Goal: Task Accomplishment & Management: Complete application form

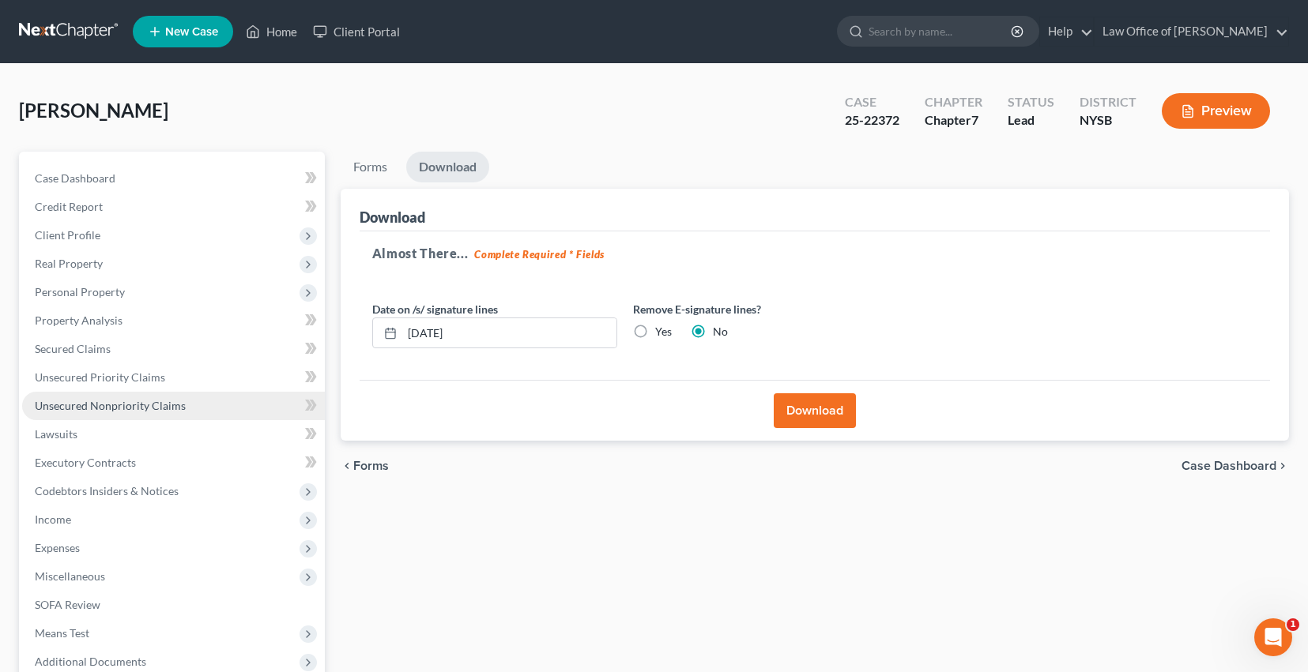
click at [141, 412] on span "Unsecured Nonpriority Claims" at bounding box center [110, 405] width 151 height 13
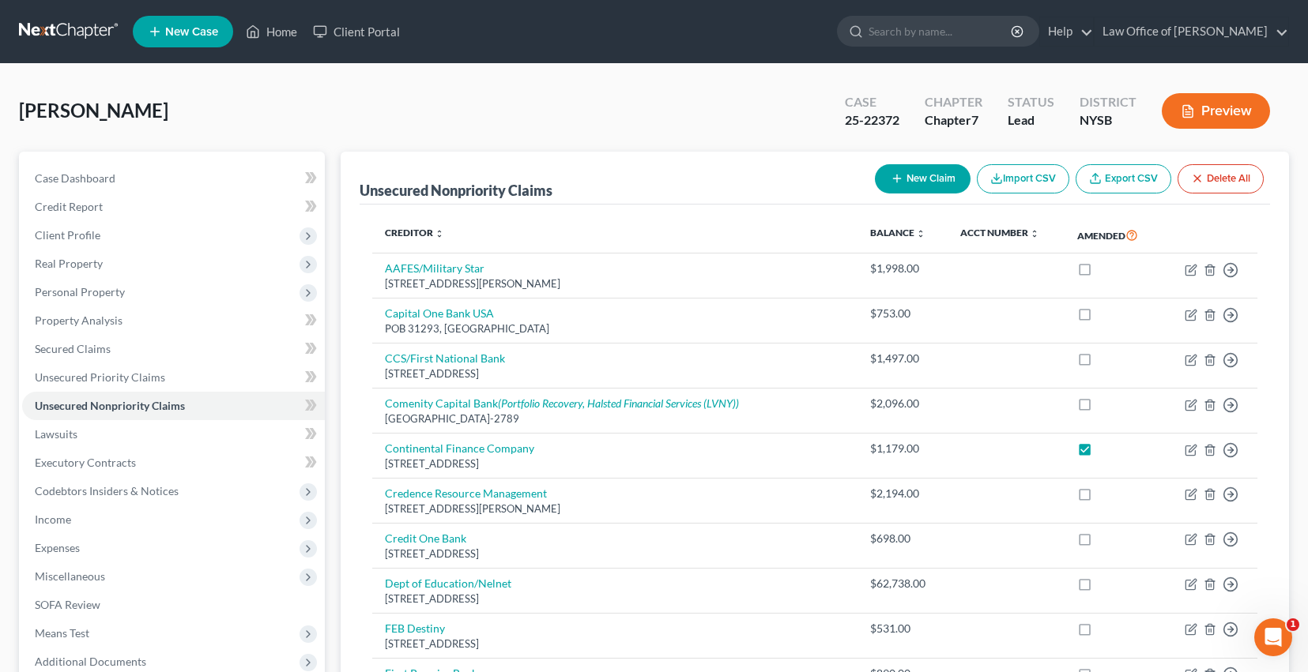
scroll to position [224, 0]
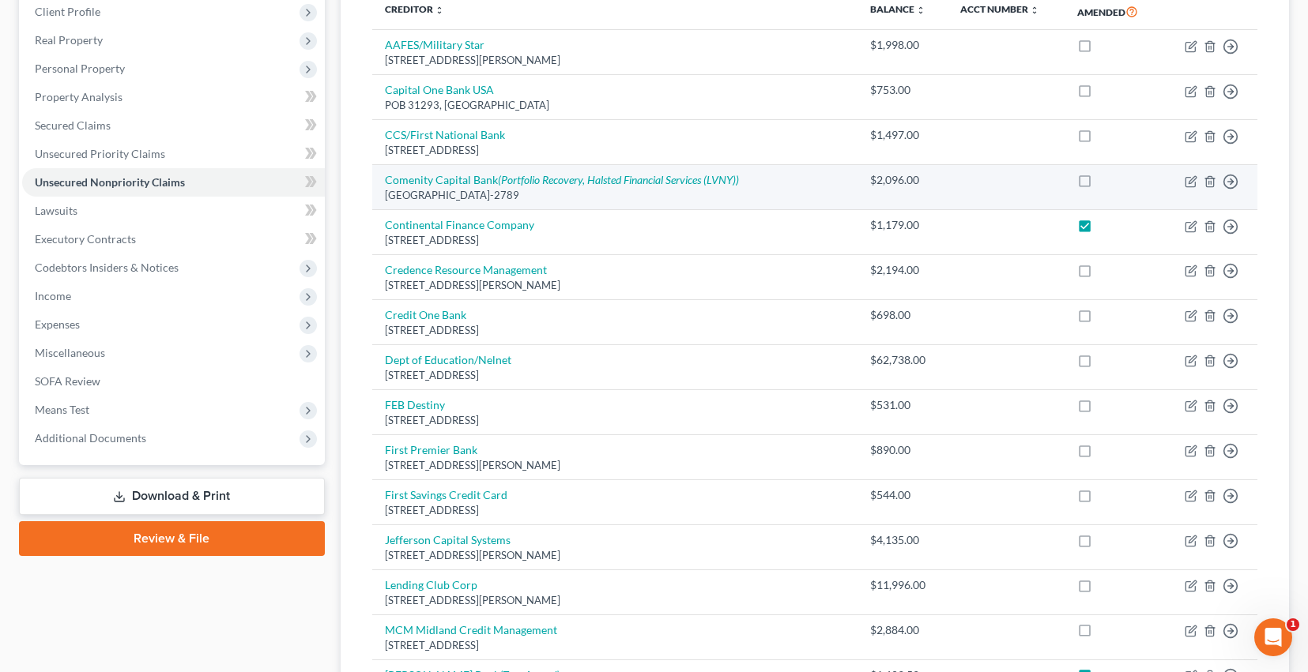
click at [1099, 184] on label at bounding box center [1099, 184] width 0 height 0
click at [1105, 183] on input "checkbox" at bounding box center [1110, 177] width 10 height 10
checkbox input "true"
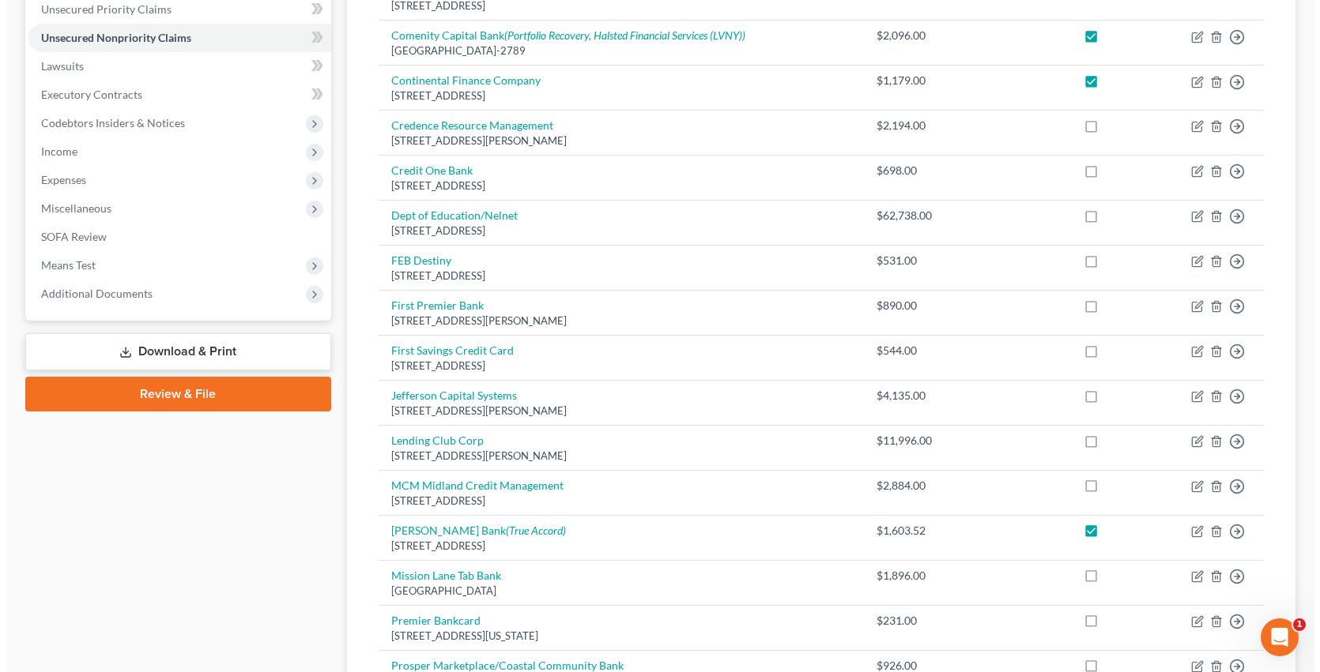
scroll to position [364, 0]
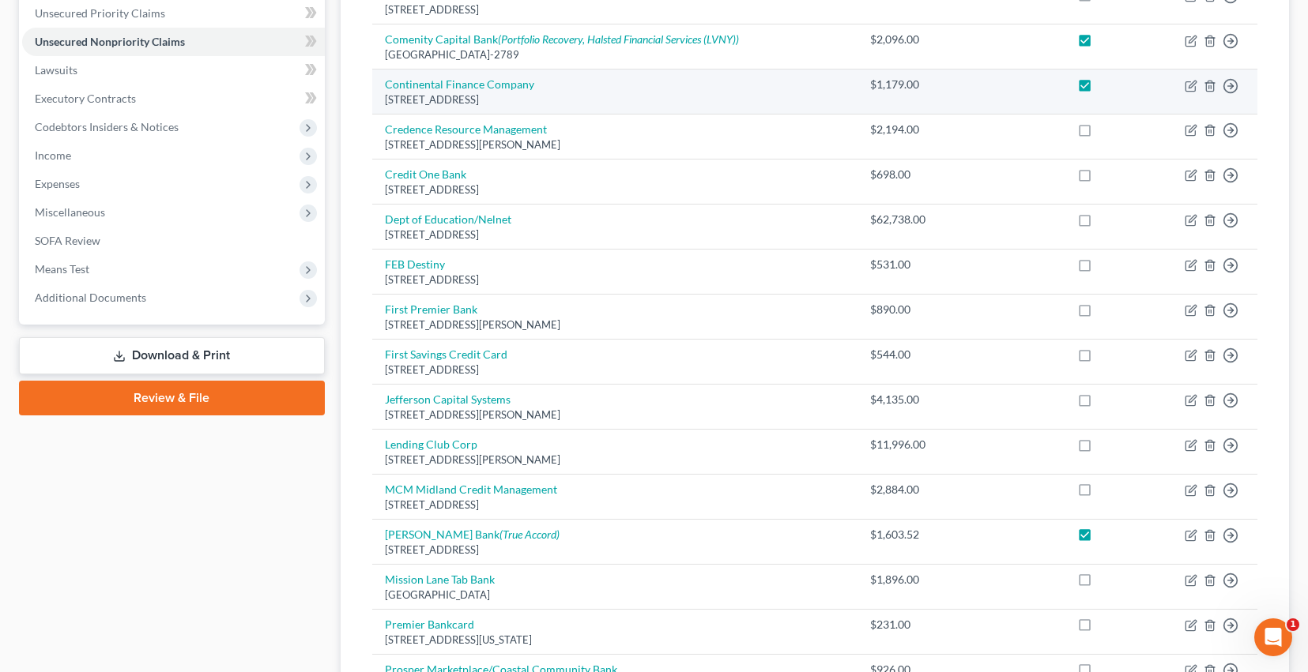
click at [1099, 89] on label at bounding box center [1099, 89] width 0 height 0
click at [1105, 87] on input "checkbox" at bounding box center [1110, 82] width 10 height 10
checkbox input "false"
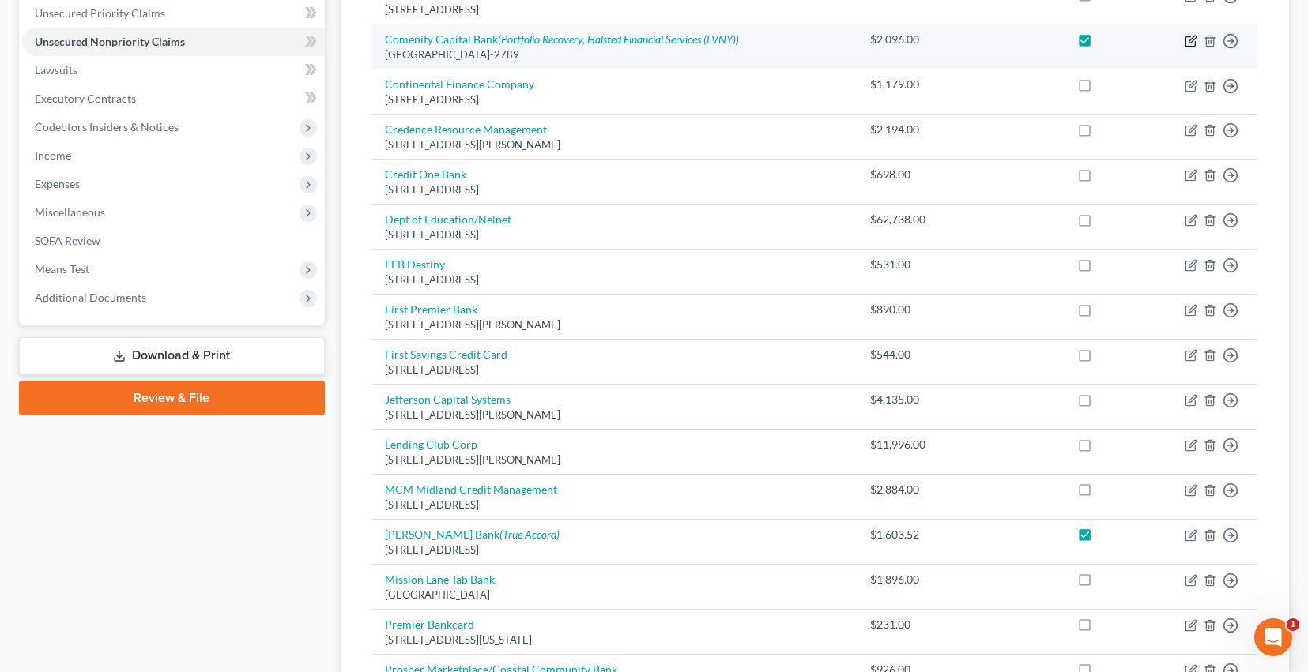
click at [1188, 43] on icon "button" at bounding box center [1191, 39] width 7 height 7
select select "36"
select select "10"
select select "0"
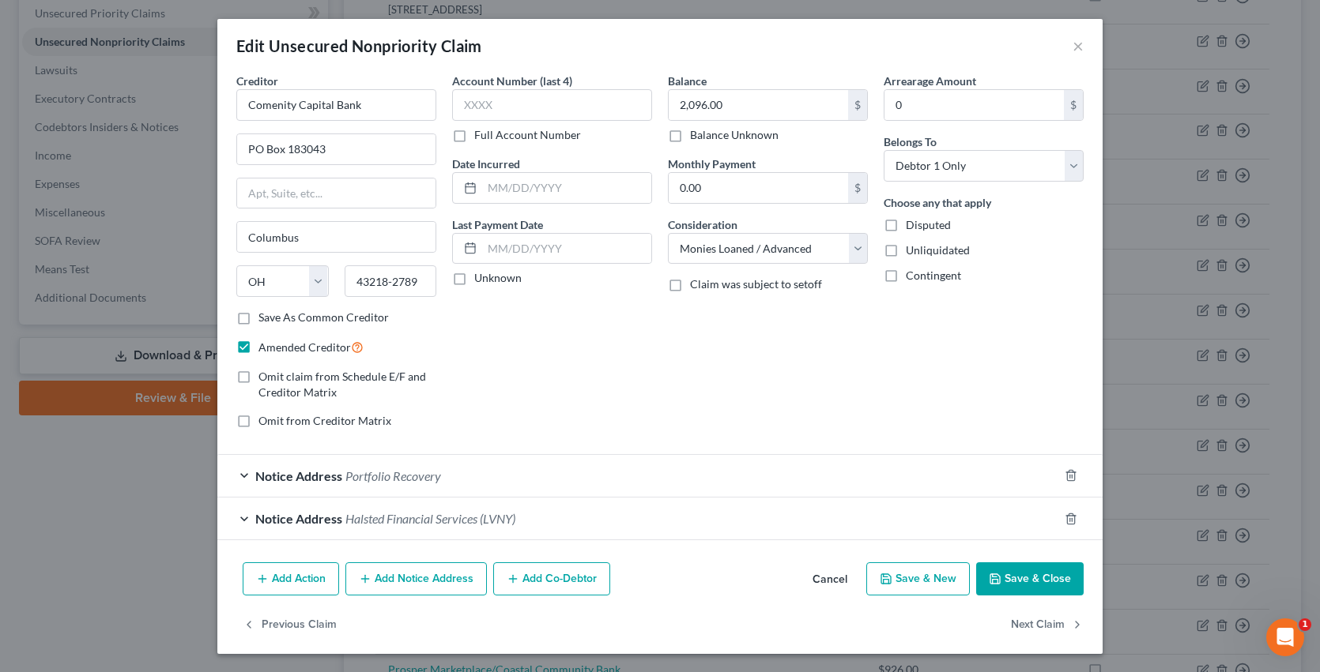
scroll to position [81, 0]
click at [387, 510] on span "Halsted Financial Services (LVNY)" at bounding box center [430, 517] width 170 height 15
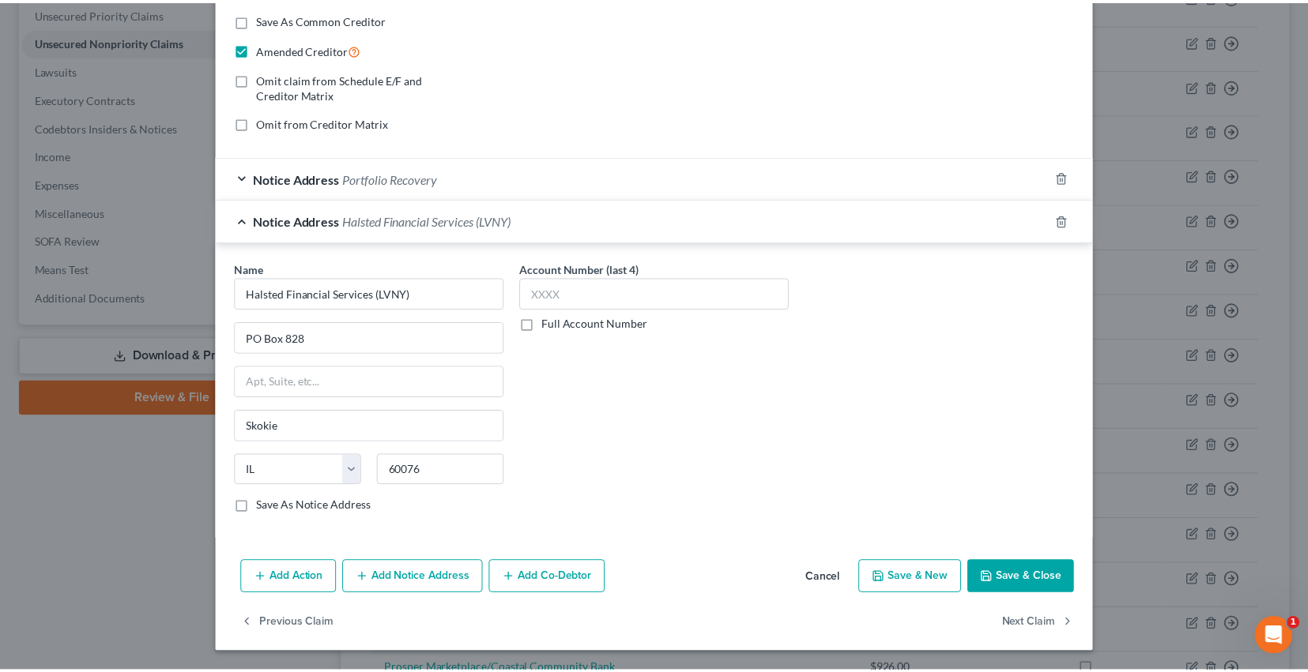
scroll to position [0, 0]
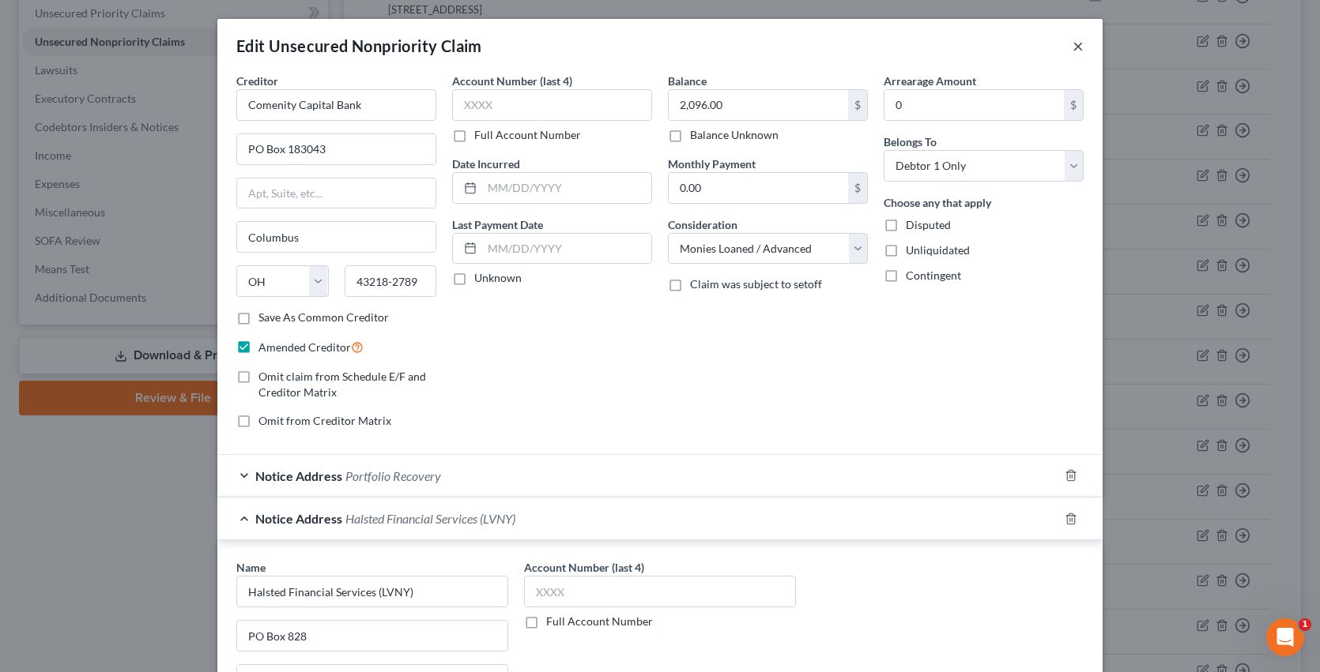
click at [1083, 51] on button "×" at bounding box center [1077, 45] width 11 height 19
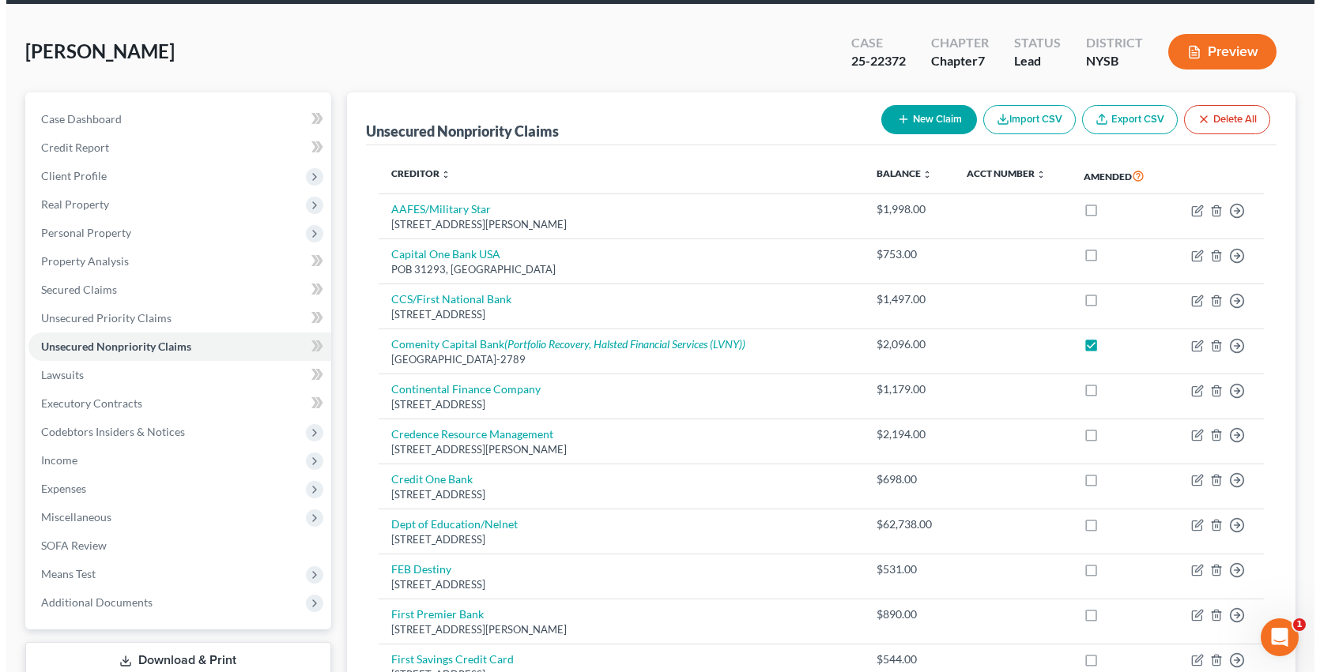
scroll to position [54, 0]
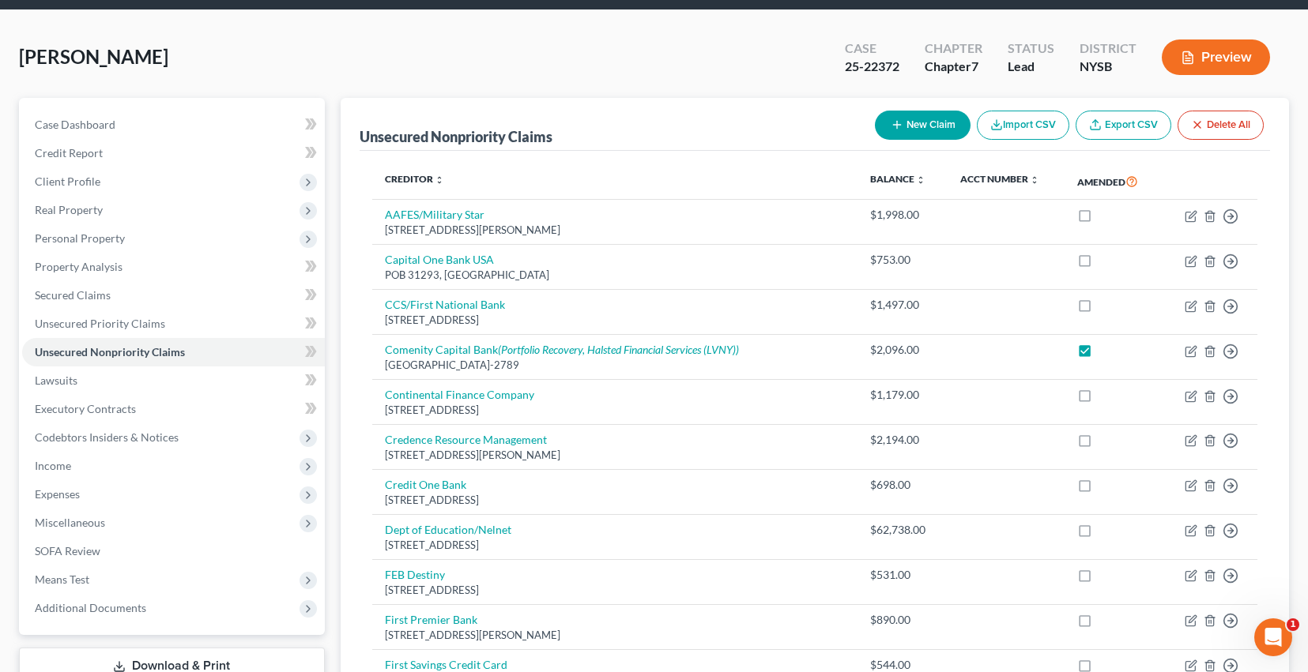
click at [1209, 61] on button "Preview" at bounding box center [1216, 58] width 108 height 36
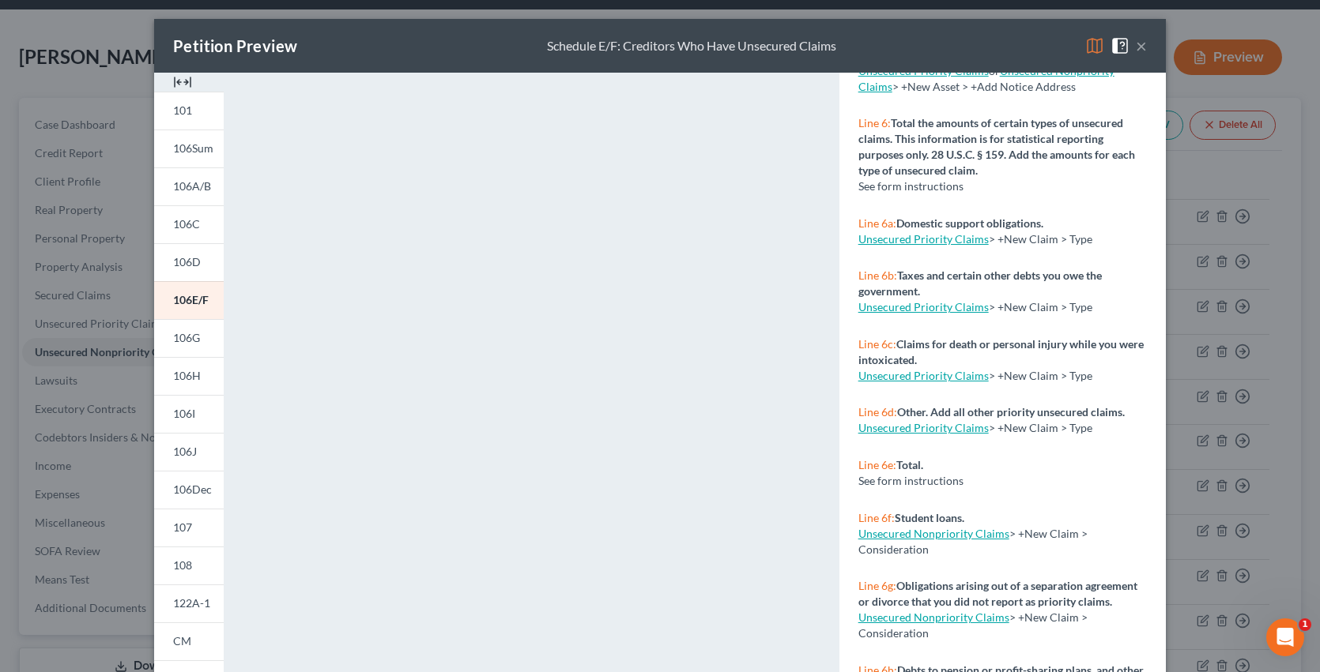
scroll to position [0, 0]
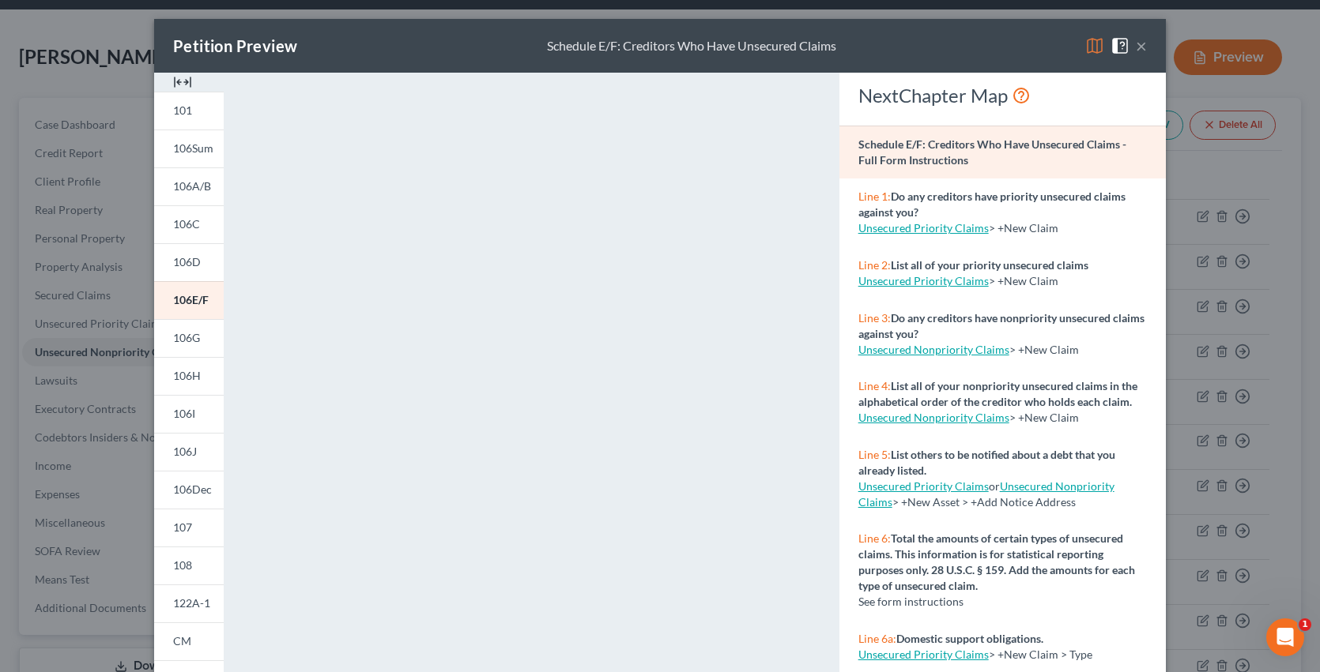
drag, startPoint x: 1218, startPoint y: 184, endPoint x: 1227, endPoint y: 239, distance: 56.0
click at [1173, 239] on div "NextChapter Map Schedule E/F: Creditors Who Have Unsecured Claims - Full Form I…" at bounding box center [1002, 465] width 342 height 785
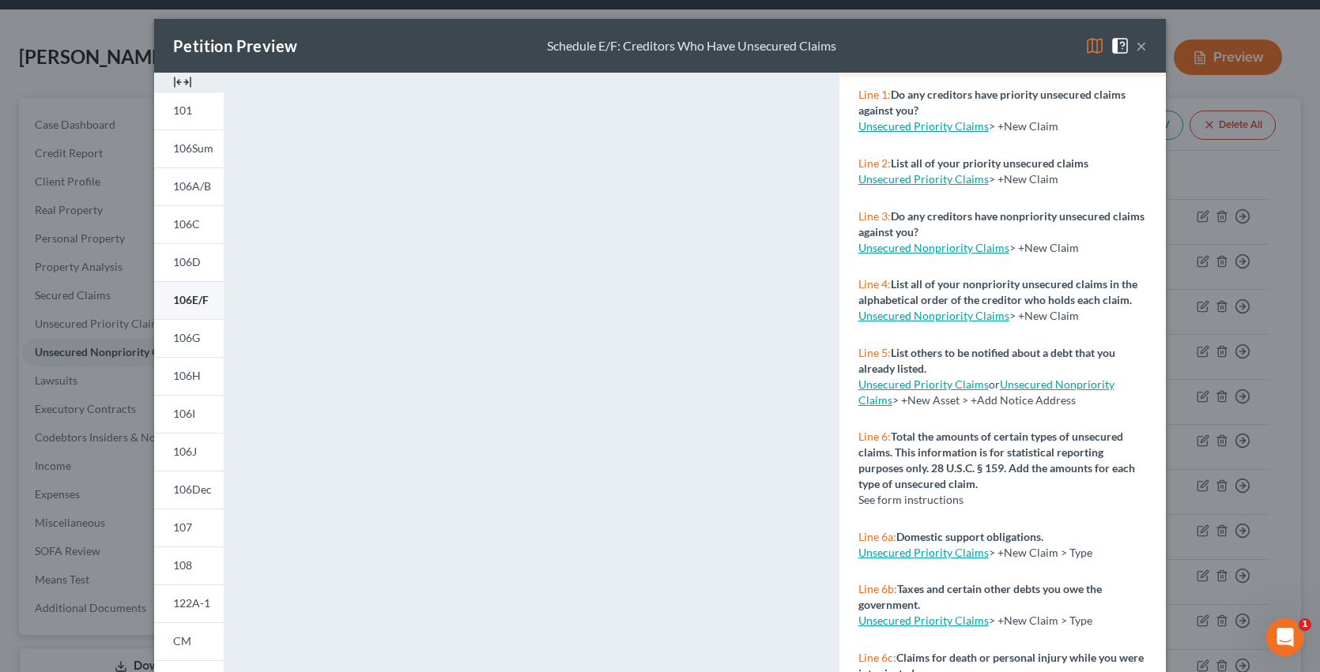
click at [173, 307] on span "106E/F" at bounding box center [191, 299] width 36 height 13
click at [1147, 46] on button "×" at bounding box center [1141, 45] width 11 height 19
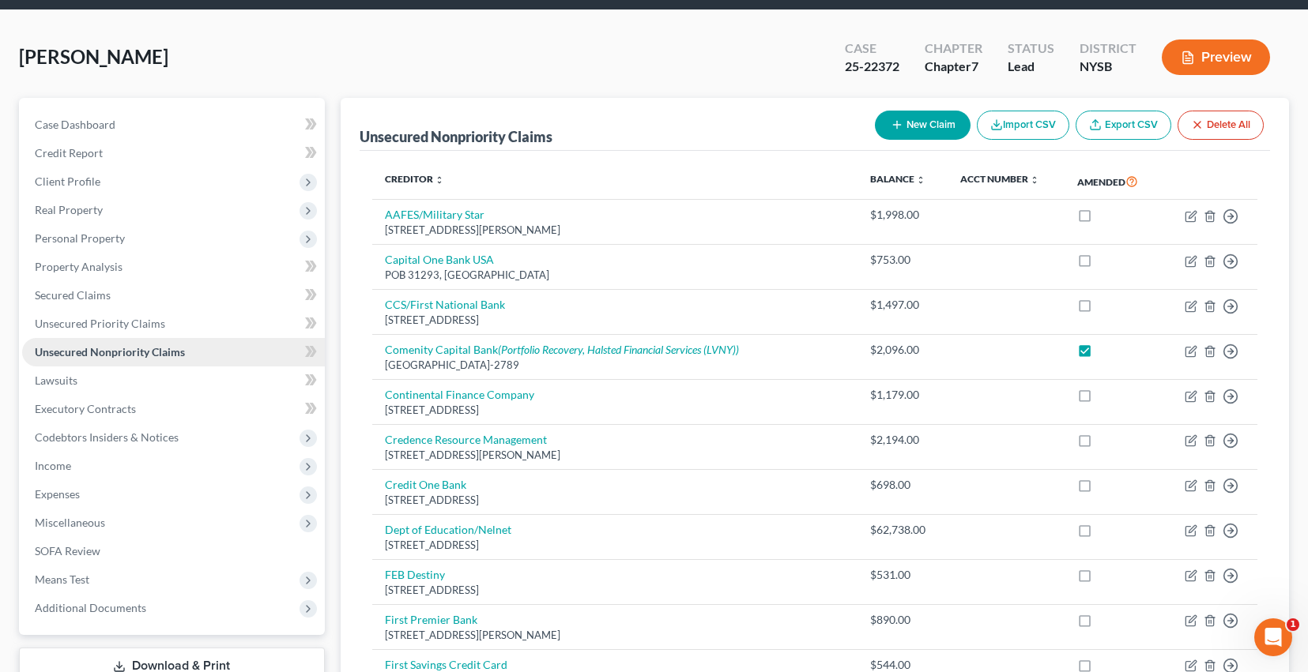
click at [173, 359] on span "Unsecured Nonpriority Claims" at bounding box center [110, 351] width 150 height 13
click at [1210, 66] on button "Preview" at bounding box center [1216, 58] width 108 height 36
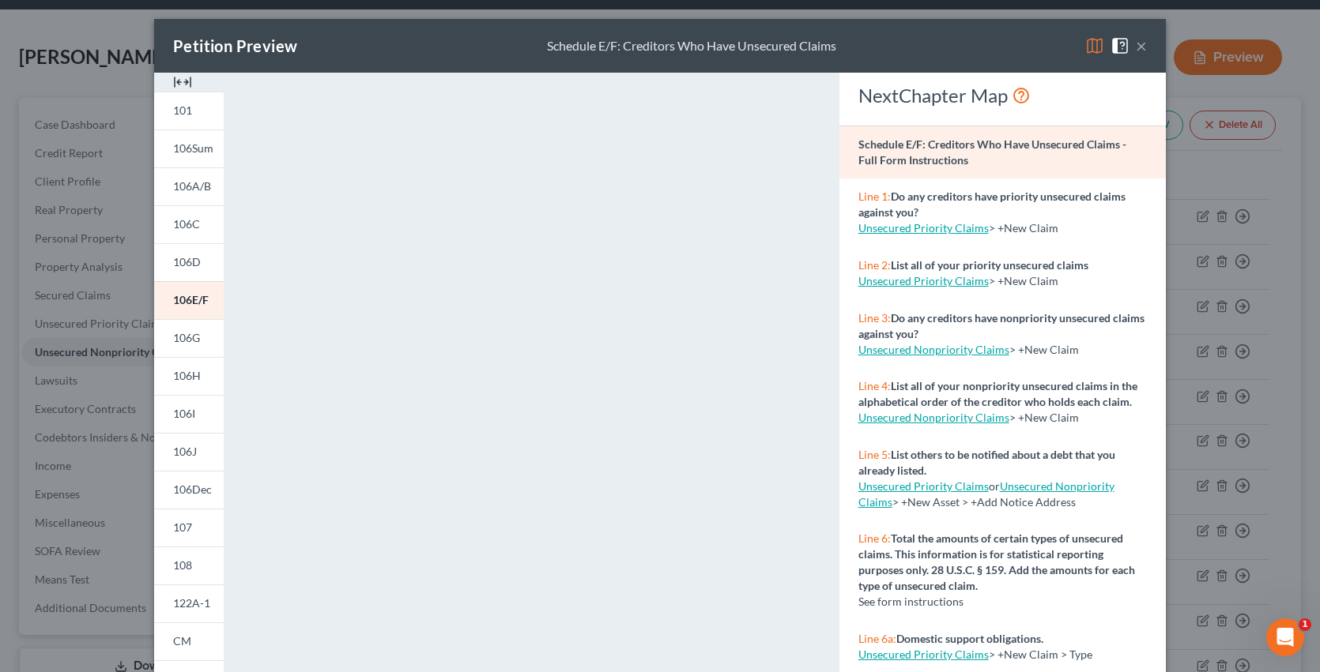
click at [985, 288] on link "Unsecured Priority Claims" at bounding box center [923, 280] width 130 height 13
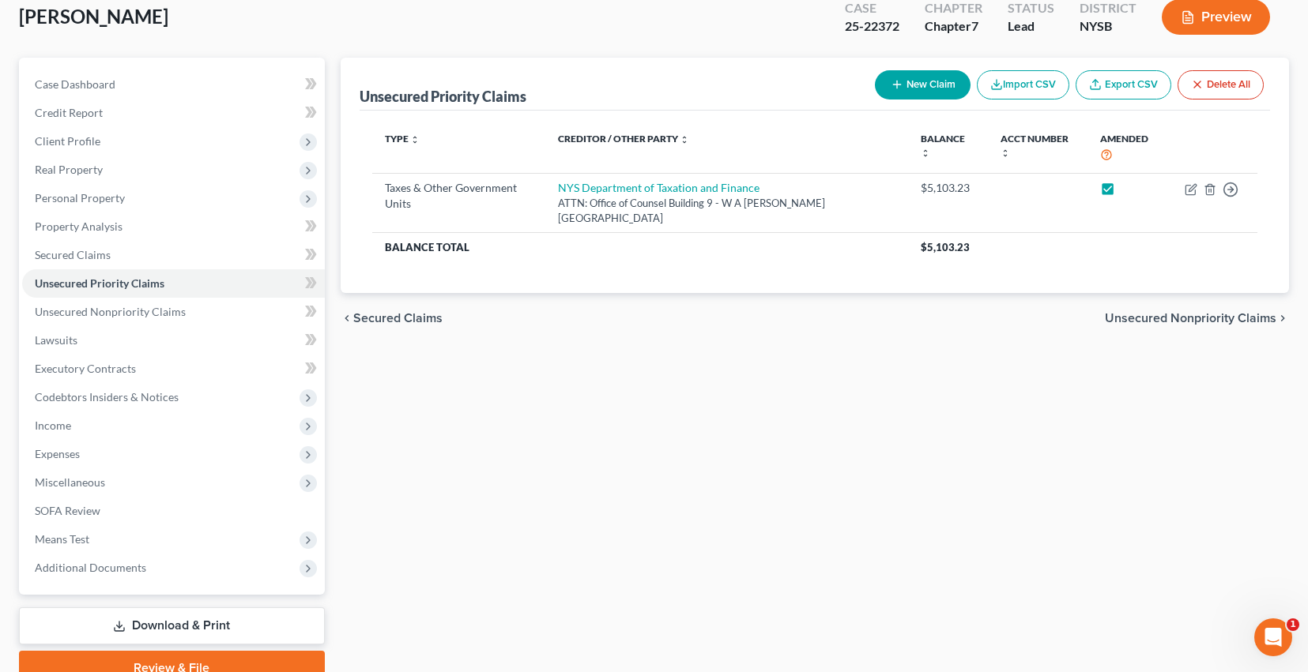
scroll to position [269, 0]
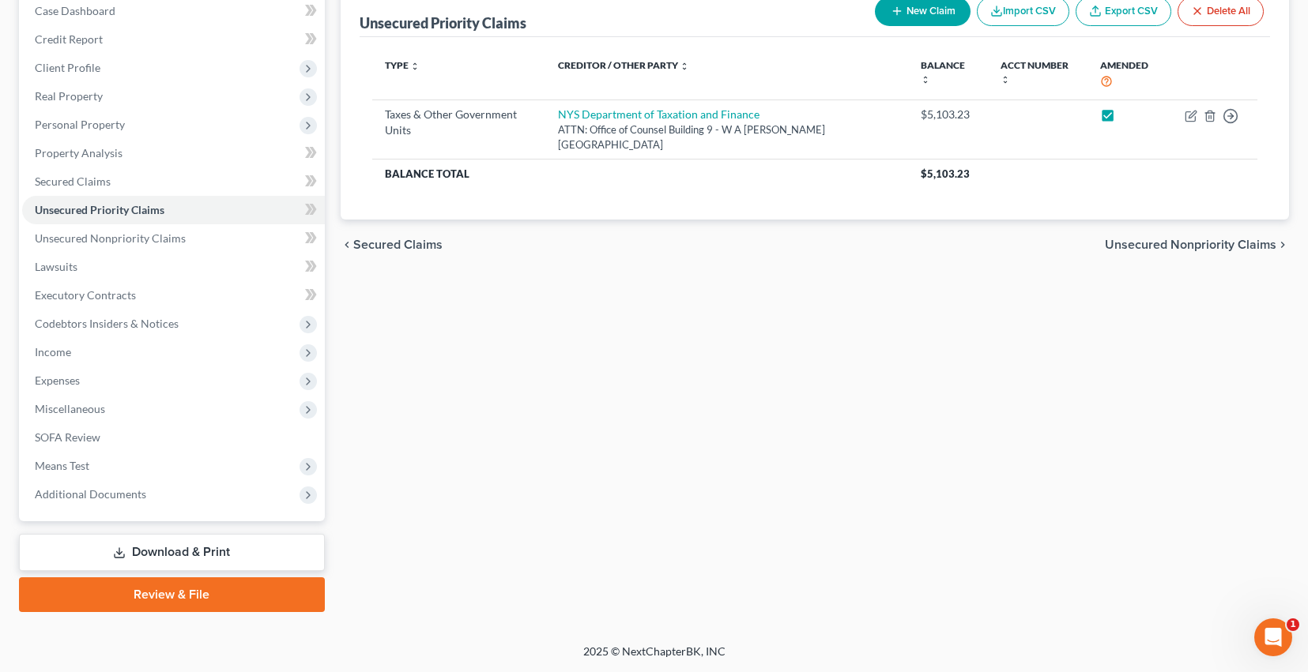
click at [178, 539] on link "Download & Print" at bounding box center [172, 552] width 306 height 37
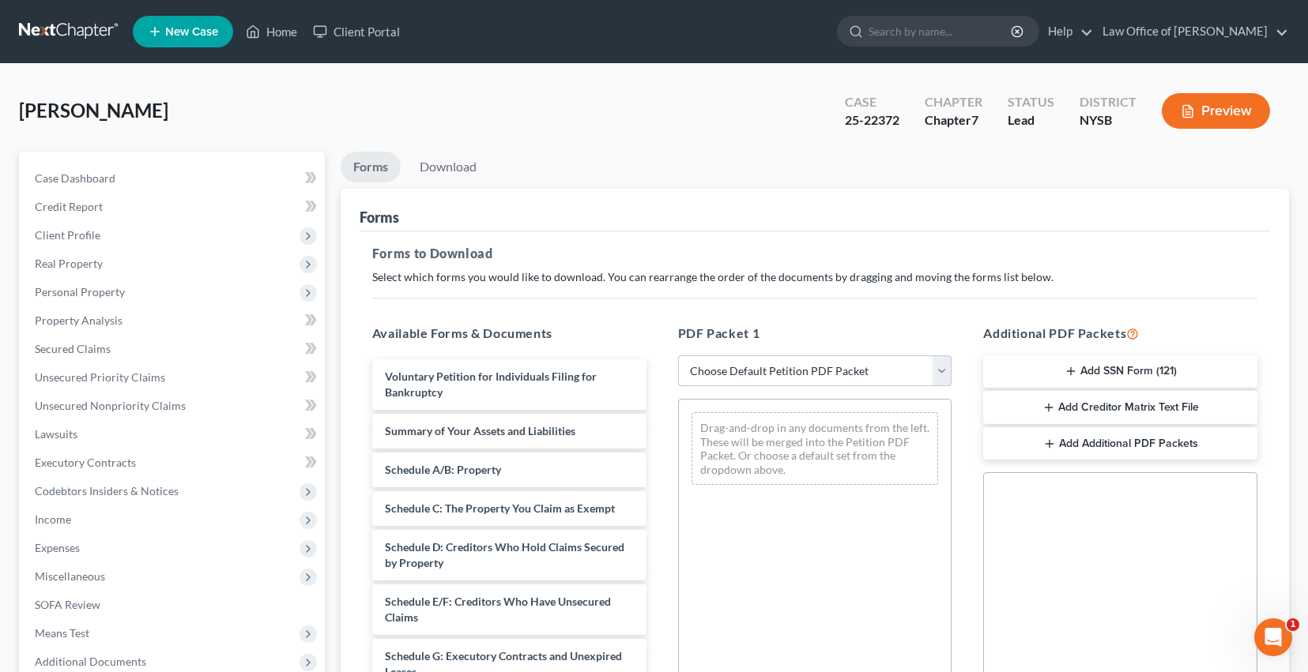
click at [767, 387] on select "Choose Default Petition PDF Packet Complete Bankruptcy Petition (all forms and …" at bounding box center [815, 372] width 274 height 32
select select "2"
click at [679, 387] on select "Choose Default Petition PDF Packet Complete Bankruptcy Petition (all forms and …" at bounding box center [815, 372] width 274 height 32
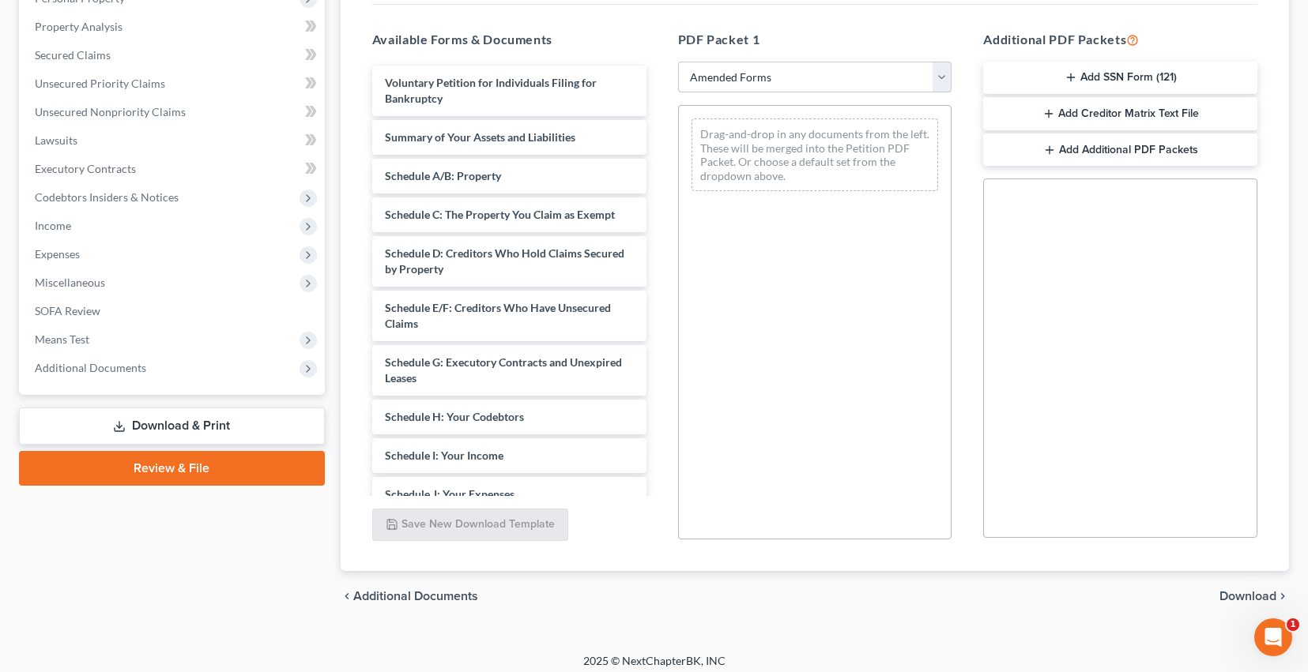
scroll to position [318, 0]
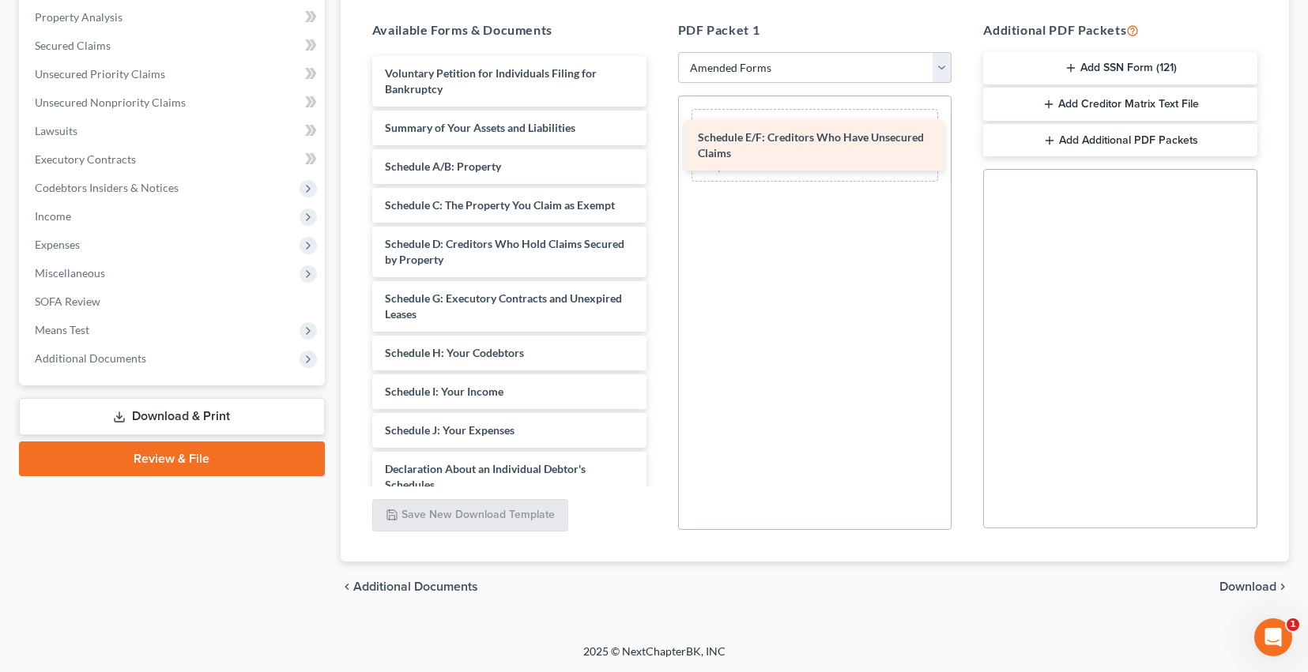
drag, startPoint x: 490, startPoint y: 380, endPoint x: 798, endPoint y: 149, distance: 385.0
click at [659, 149] on div "Schedule E/F: Creditors Who Have Unsecured Claims Voluntary Petition for Indivi…" at bounding box center [509, 446] width 299 height 781
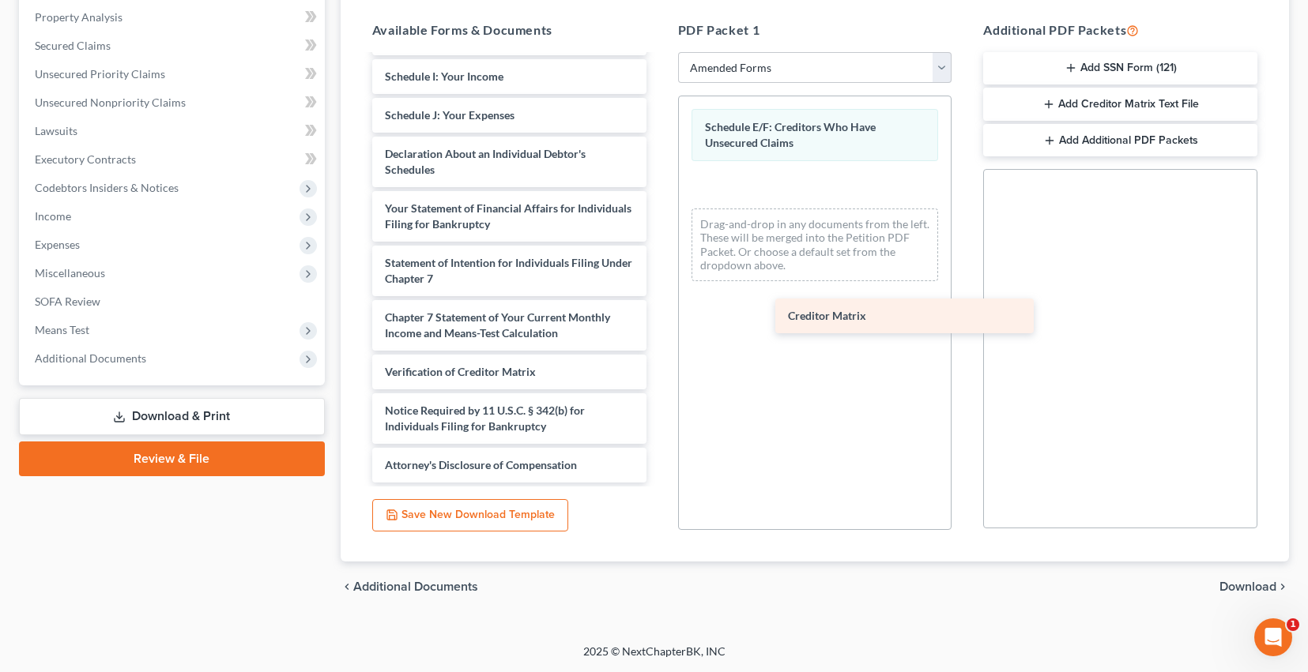
scroll to position [436, 0]
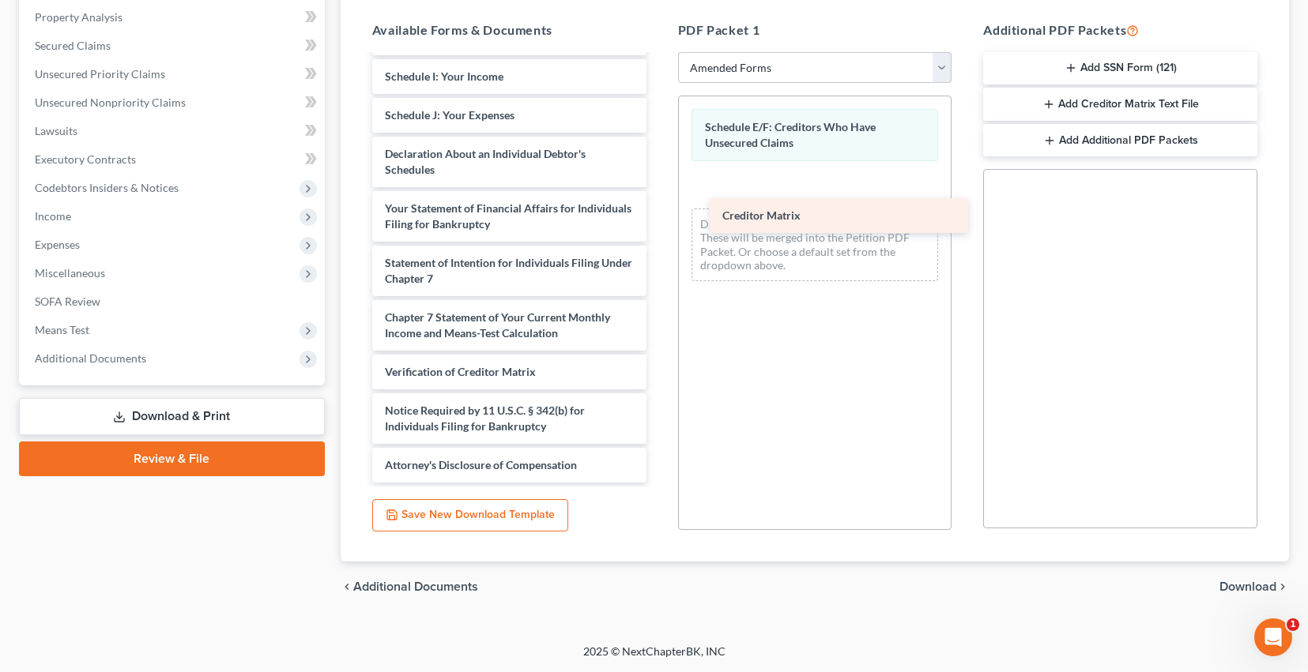
drag, startPoint x: 446, startPoint y: 347, endPoint x: 735, endPoint y: 222, distance: 314.3
click at [659, 223] on div "Creditor Matrix Voluntary Petition for Individuals Filing for Bankruptcy Summar…" at bounding box center [509, 112] width 299 height 742
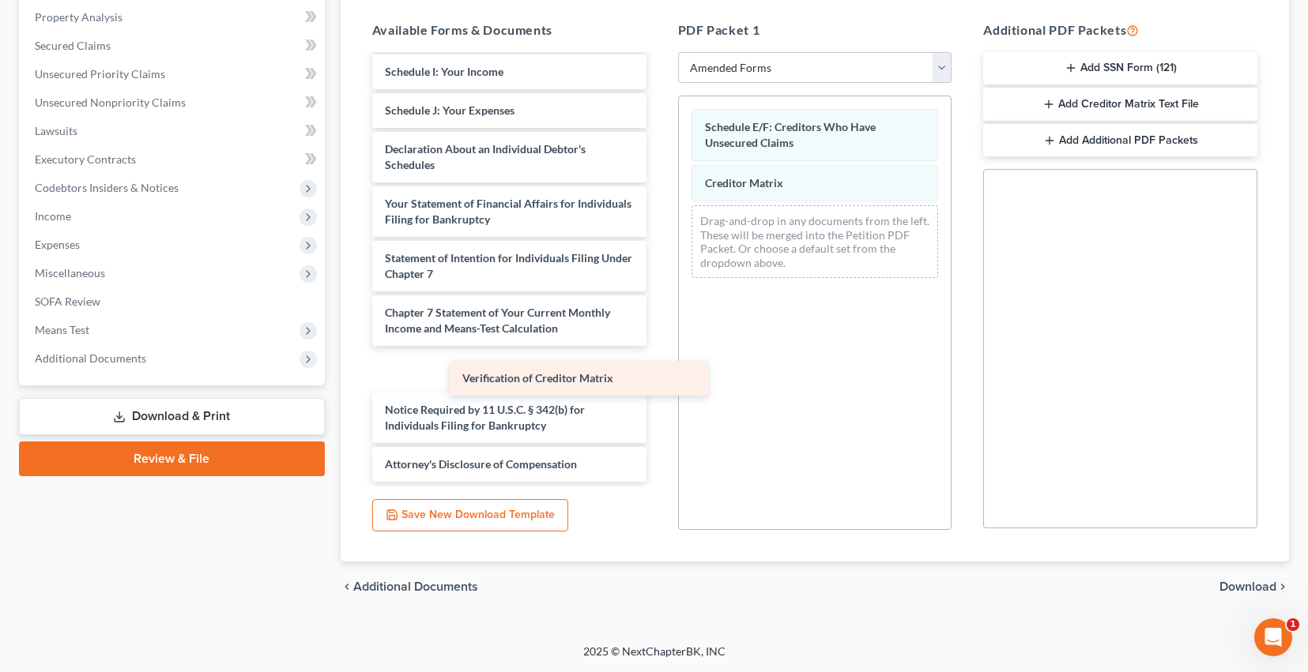
scroll to position [393, 0]
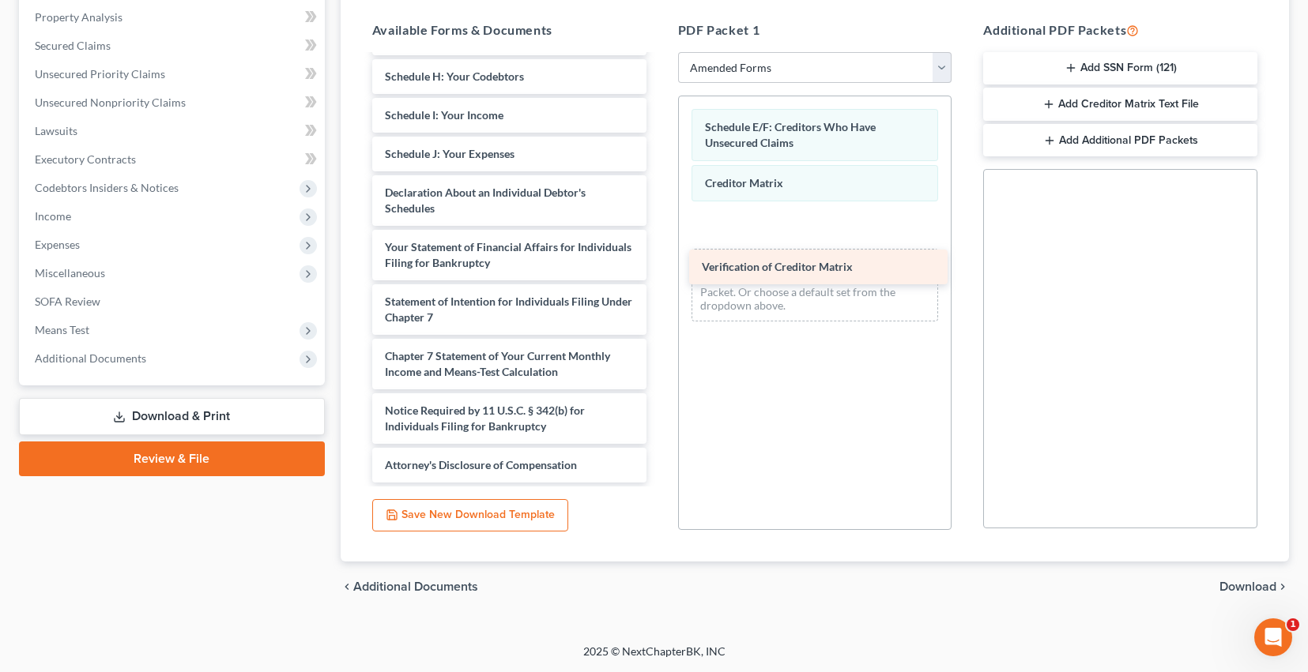
drag, startPoint x: 525, startPoint y: 389, endPoint x: 838, endPoint y: 273, distance: 333.0
click at [659, 273] on div "Verification of Creditor Matrix Voluntary Petition for Individuals Filing for B…" at bounding box center [509, 131] width 299 height 703
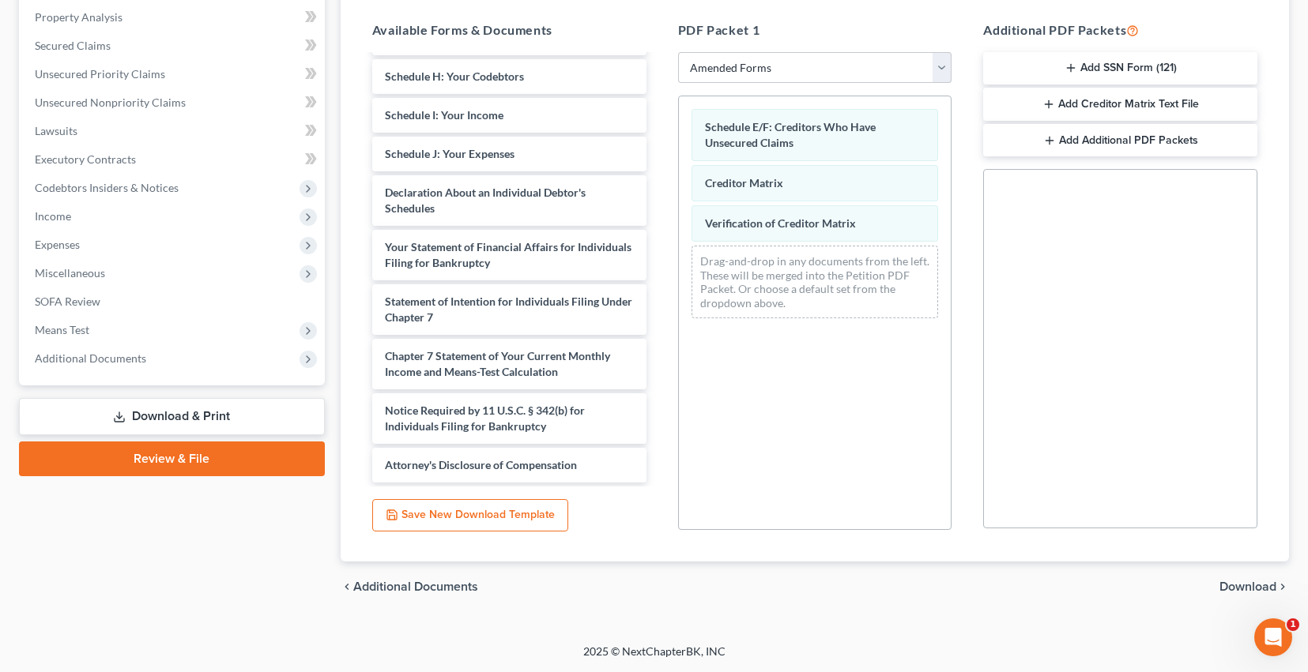
scroll to position [0, 0]
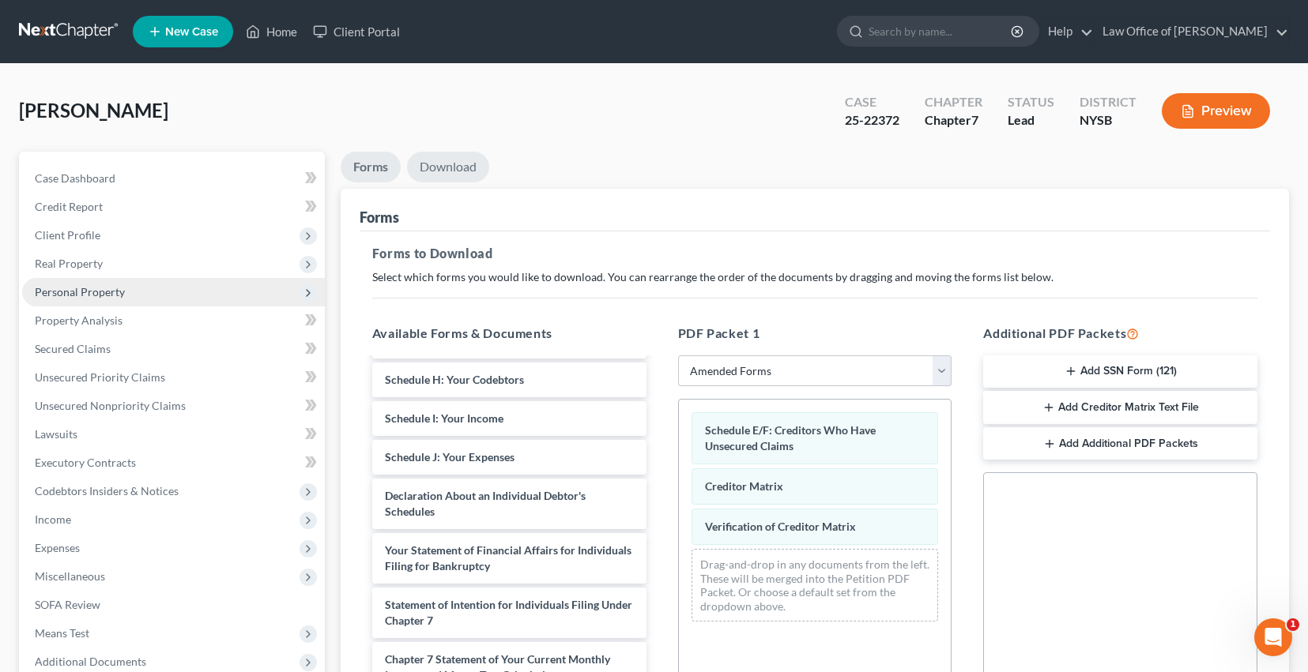
click at [460, 183] on link "Download" at bounding box center [448, 167] width 82 height 31
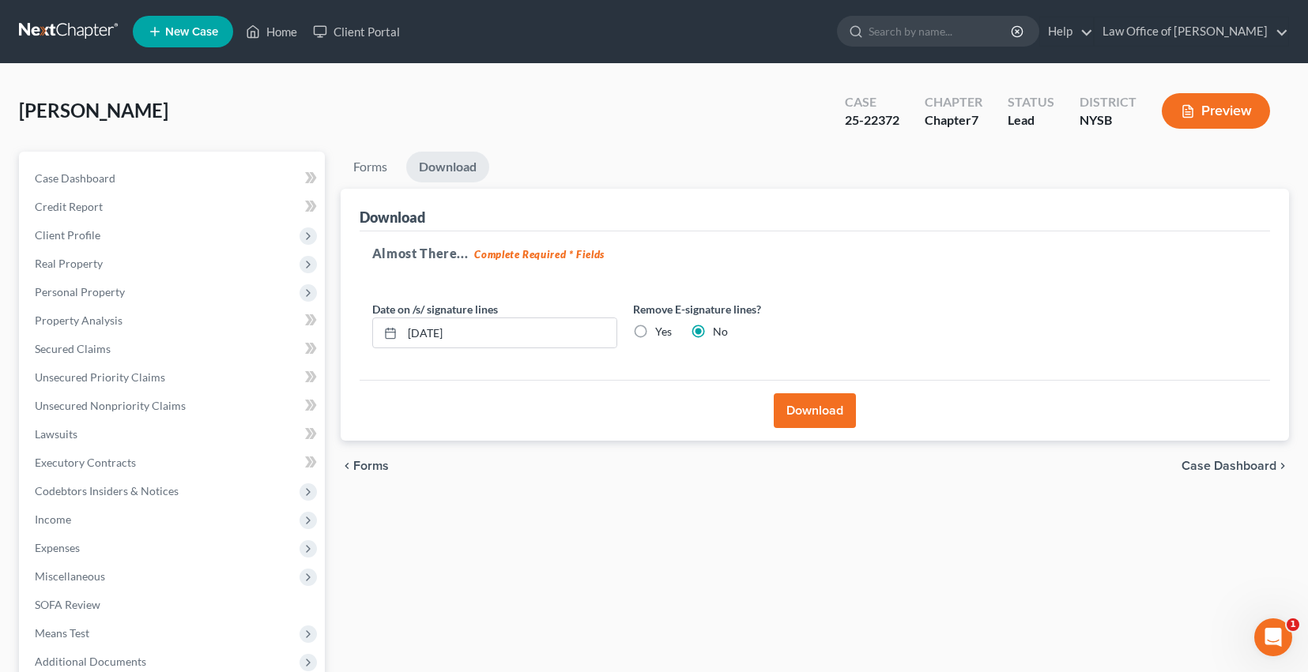
click at [819, 428] on button "Download" at bounding box center [815, 411] width 82 height 35
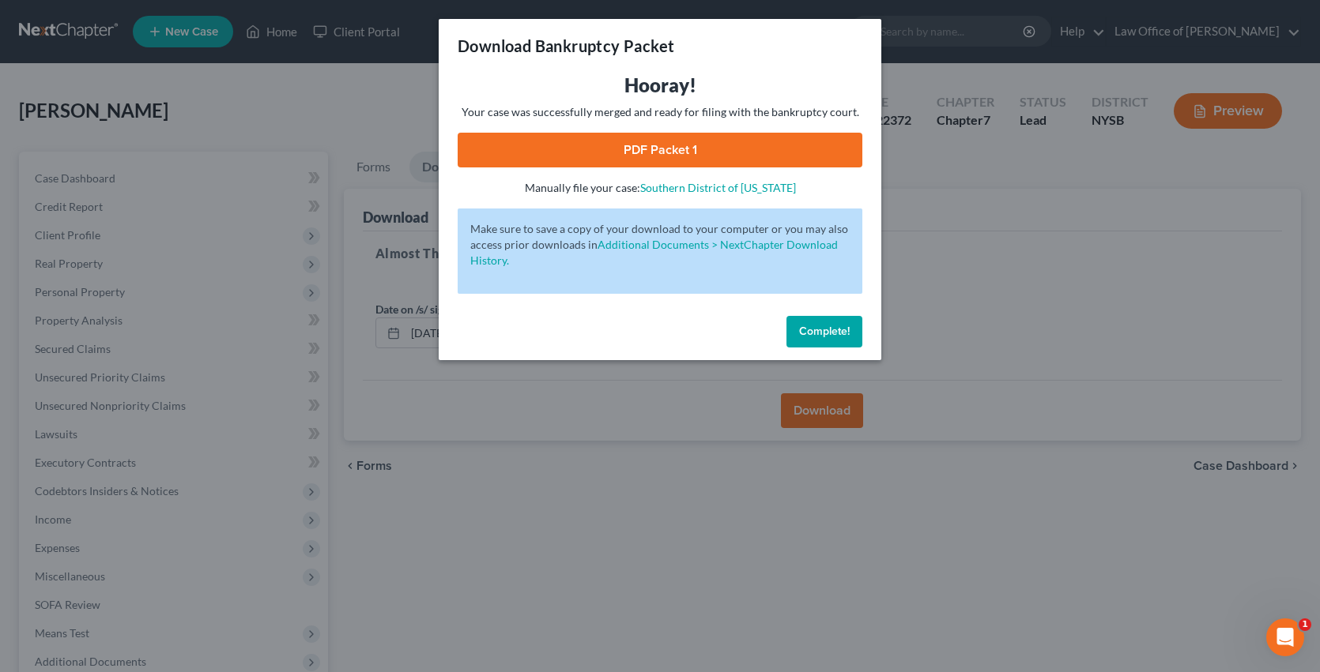
click at [650, 168] on link "PDF Packet 1" at bounding box center [660, 150] width 405 height 35
click at [849, 338] on span "Complete!" at bounding box center [824, 331] width 51 height 13
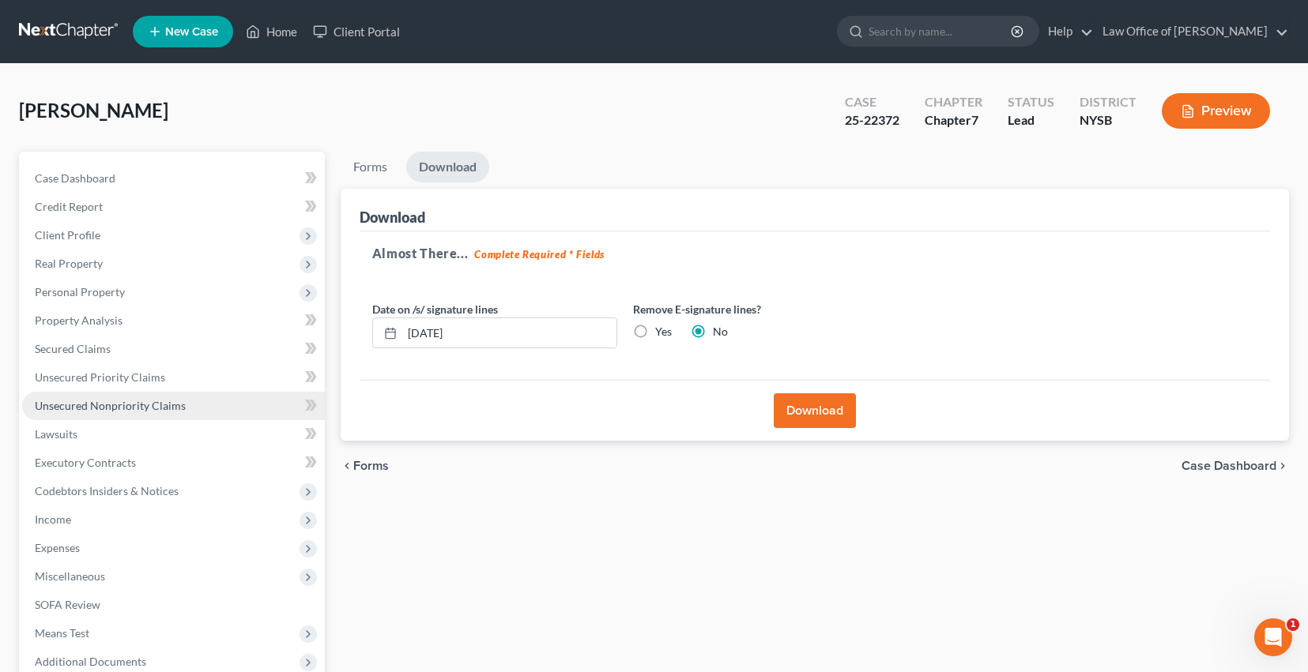
click at [128, 412] on span "Unsecured Nonpriority Claims" at bounding box center [110, 405] width 151 height 13
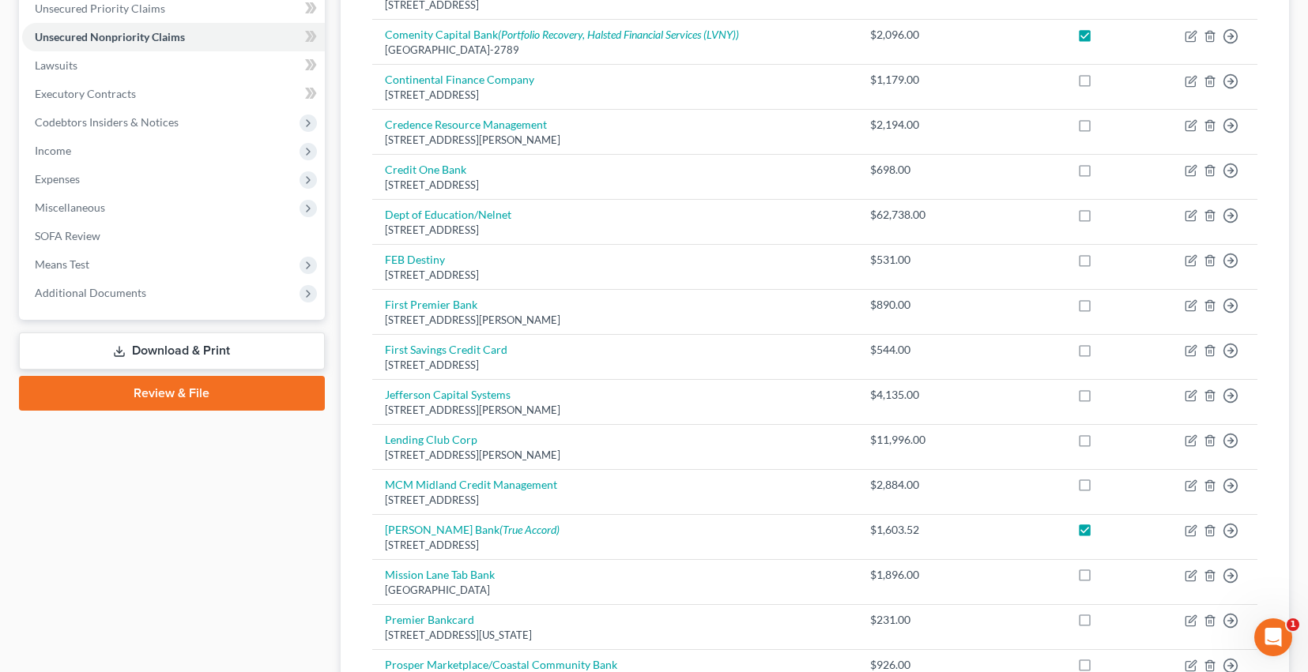
scroll to position [382, 0]
